Goal: Check status: Check status

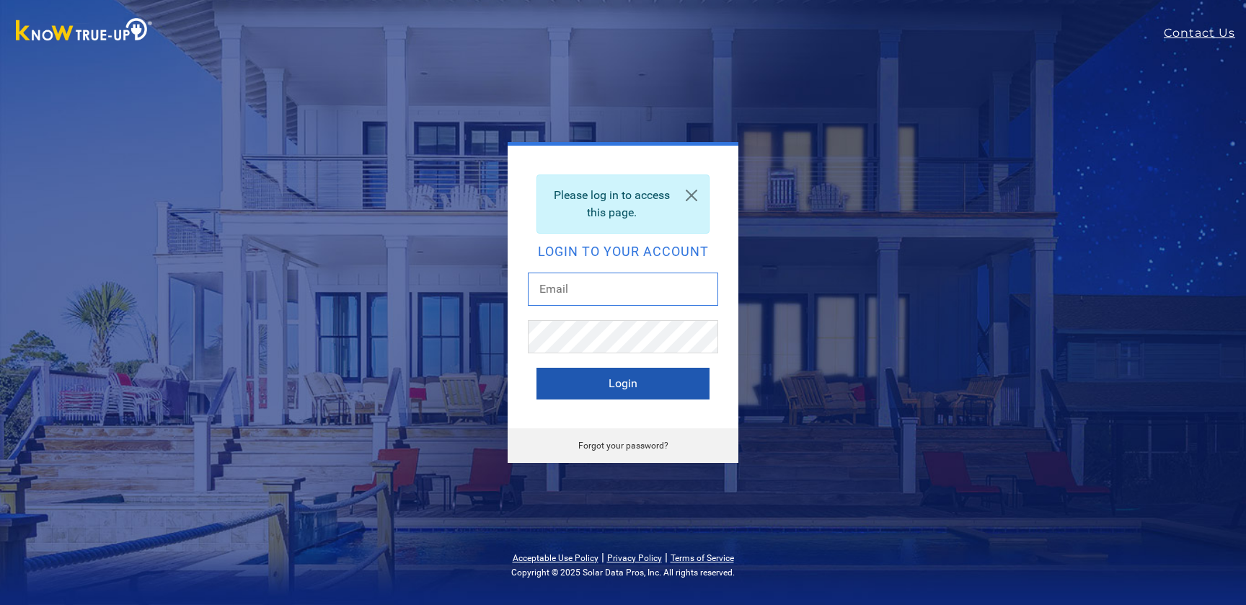
type input "lindabrase1@gmail.com"
click at [581, 372] on button "Login" at bounding box center [622, 384] width 173 height 32
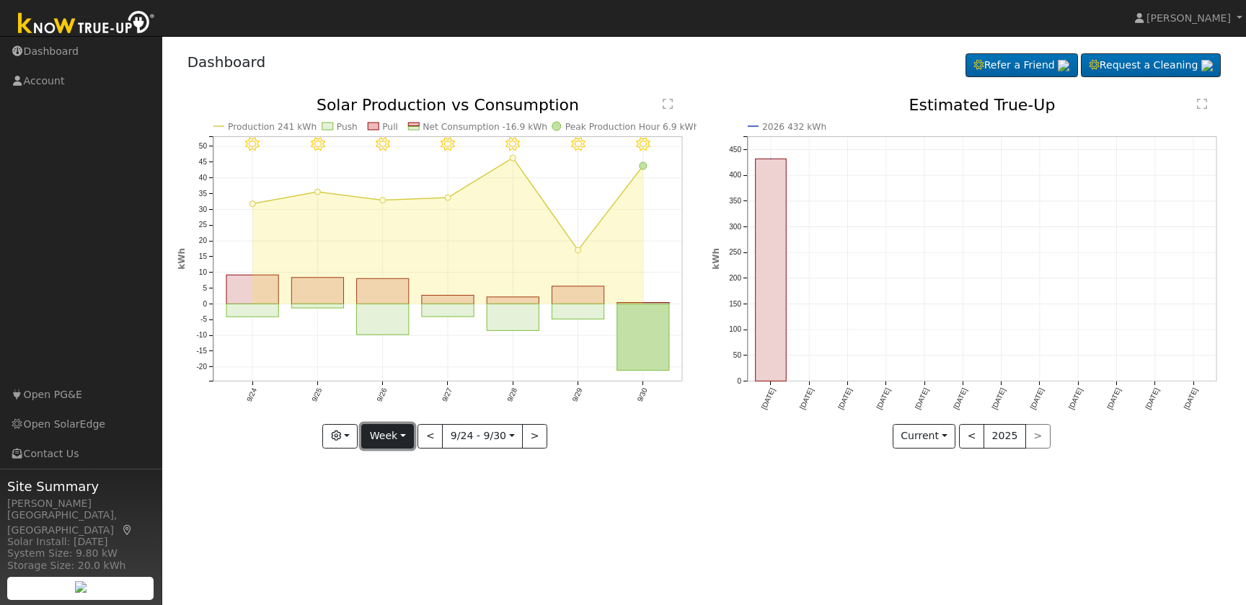
click at [395, 438] on button "Week" at bounding box center [387, 436] width 53 height 25
click at [395, 464] on link "Day" at bounding box center [412, 466] width 100 height 20
type input "[DATE]"
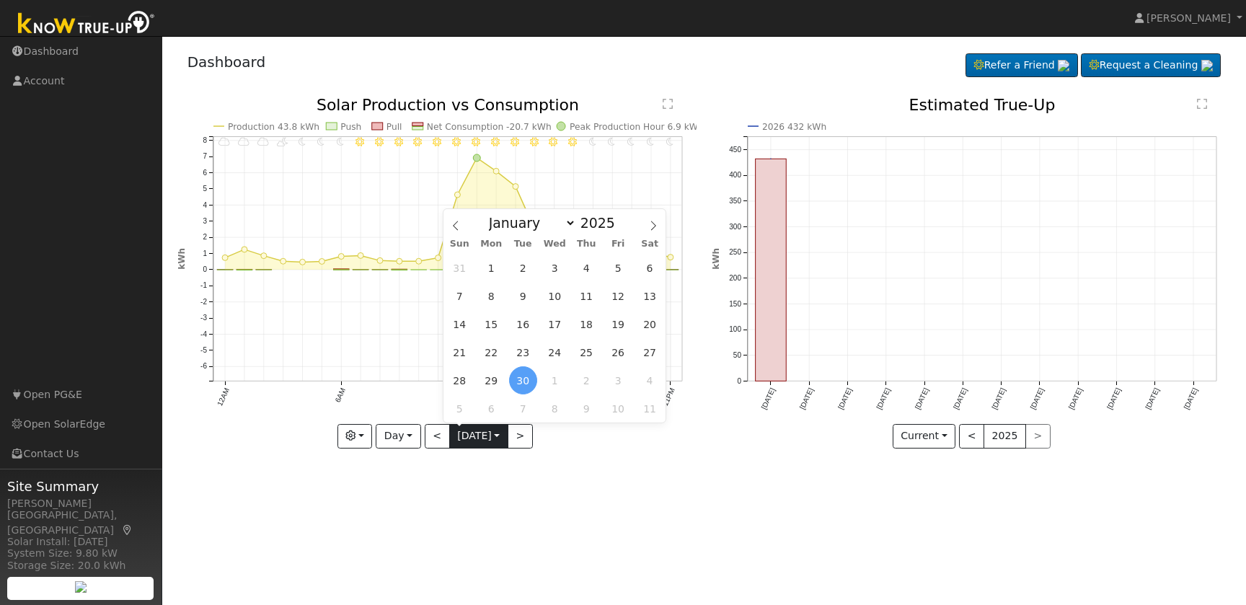
click at [463, 435] on input "[DATE]" at bounding box center [479, 436] width 58 height 23
click at [652, 227] on icon at bounding box center [653, 226] width 10 height 10
select select "9"
click at [586, 270] on span "2" at bounding box center [586, 268] width 28 height 28
type input "2025-10-02"
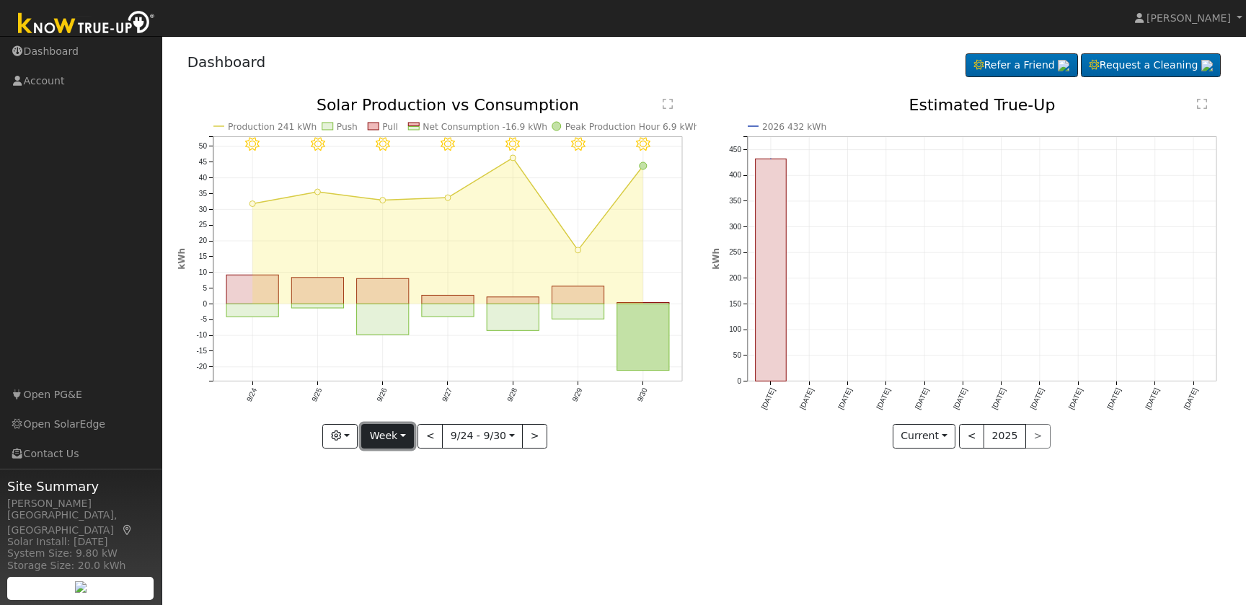
click at [399, 435] on button "Week" at bounding box center [387, 436] width 53 height 25
click at [398, 461] on link "Day" at bounding box center [412, 466] width 100 height 20
type input "[DATE]"
